Goal: Task Accomplishment & Management: Use online tool/utility

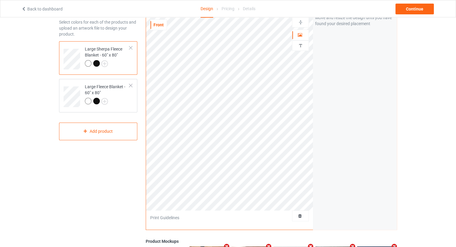
scroll to position [30, 0]
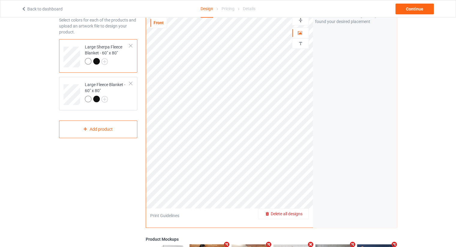
click at [301, 213] on span "Delete all designs" at bounding box center [286, 214] width 32 height 5
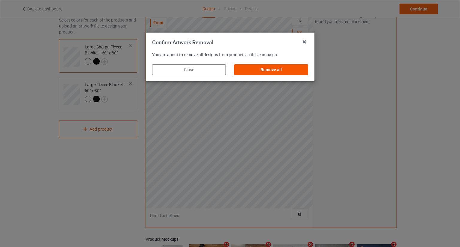
click at [275, 71] on div "Remove all" at bounding box center [271, 69] width 74 height 11
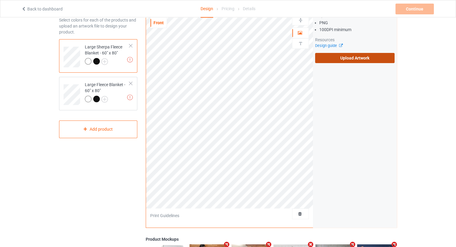
click at [350, 58] on label "Upload Artwork" at bounding box center [354, 58] width 79 height 10
click at [0, 0] on input "Upload Artwork" at bounding box center [0, 0] width 0 height 0
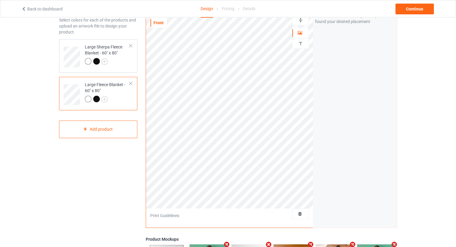
click at [323, 147] on div "Artwork Move and resize the design until you have found your desired placement" at bounding box center [355, 114] width 84 height 228
click at [416, 8] on div "Continue" at bounding box center [414, 9] width 38 height 11
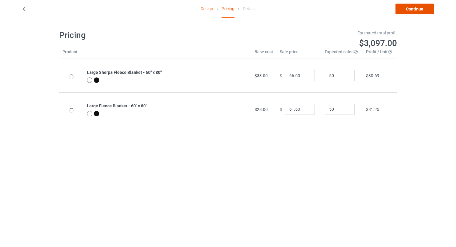
click at [416, 8] on link "Continue" at bounding box center [414, 9] width 38 height 11
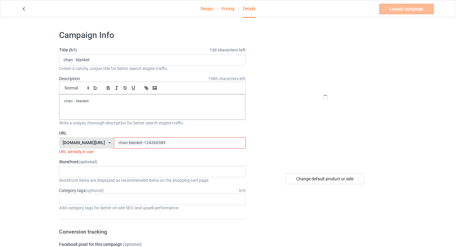
click at [156, 145] on input "chan-blanket-124366389" at bounding box center [179, 142] width 131 height 11
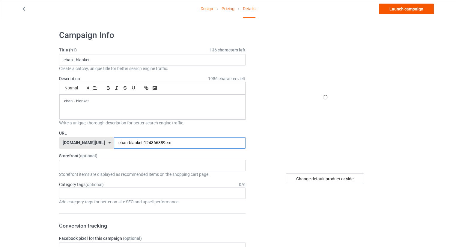
type input "chan-blanket-124366389cm"
click at [386, 11] on link "Launch campaign" at bounding box center [406, 9] width 55 height 11
